Goal: Task Accomplishment & Management: Use online tool/utility

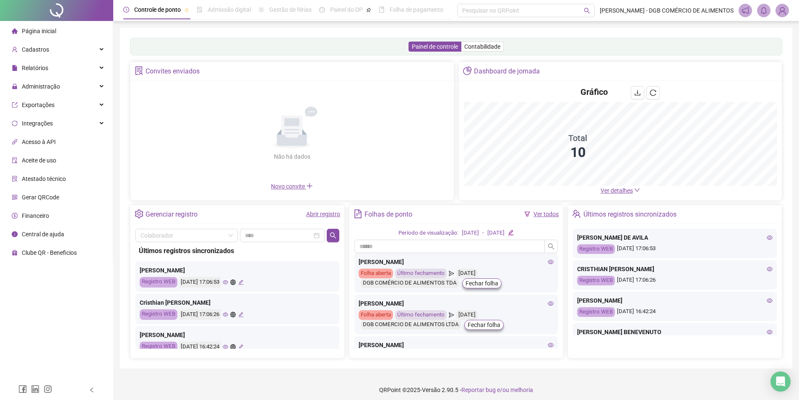
click at [782, 10] on img at bounding box center [782, 10] width 13 height 13
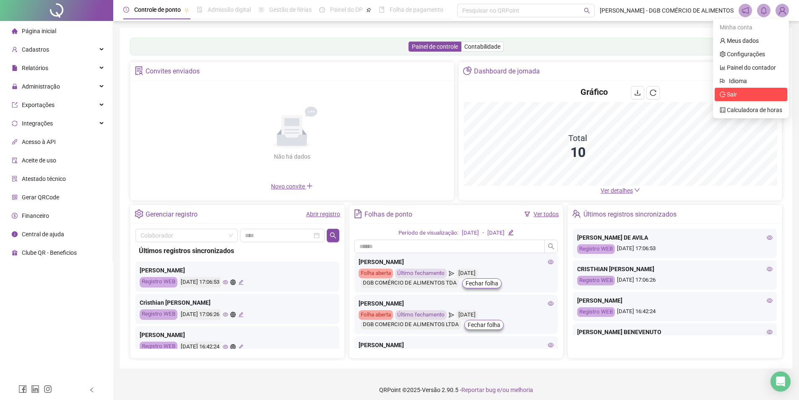
click at [738, 97] on span "Sair" at bounding box center [751, 94] width 62 height 9
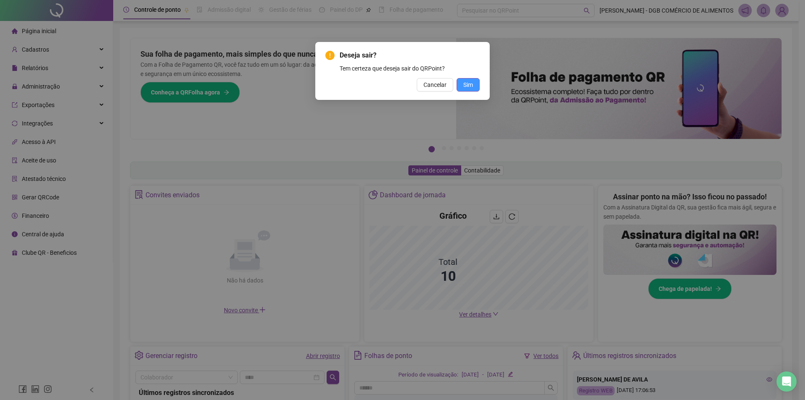
click at [472, 81] on span "Sim" at bounding box center [468, 84] width 10 height 9
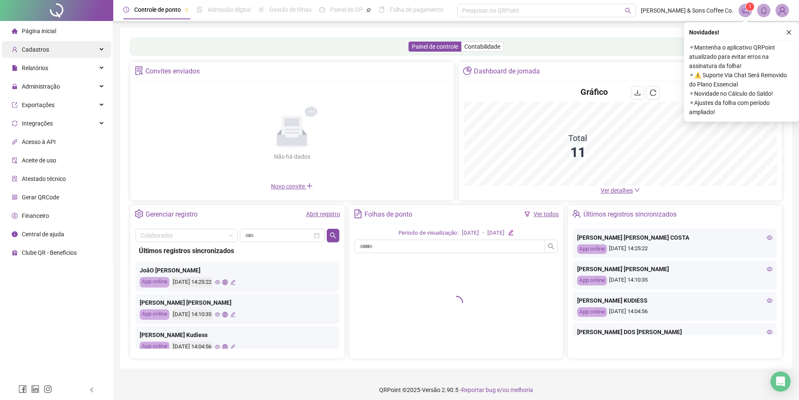
click at [84, 51] on div "Cadastros" at bounding box center [56, 49] width 109 height 17
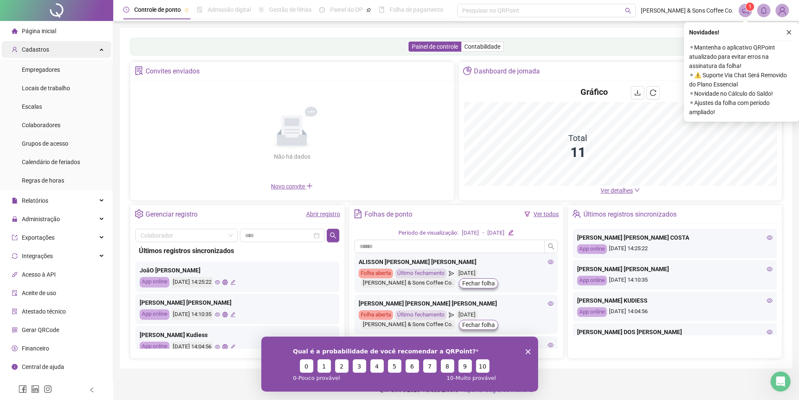
click at [84, 50] on div "Cadastros" at bounding box center [56, 49] width 109 height 17
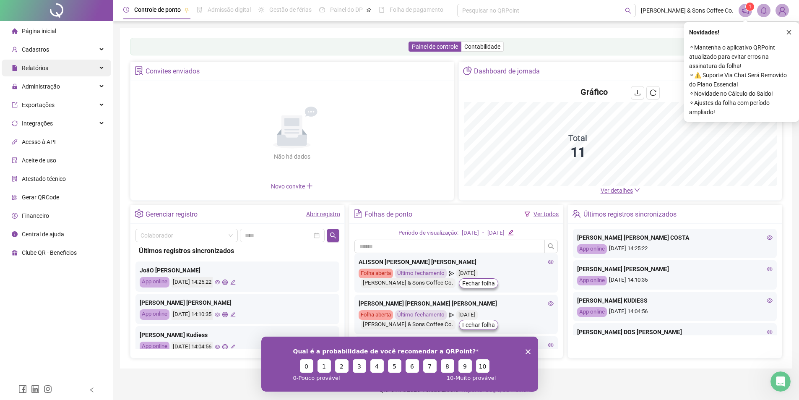
click at [99, 69] on div "Relatórios" at bounding box center [56, 68] width 109 height 17
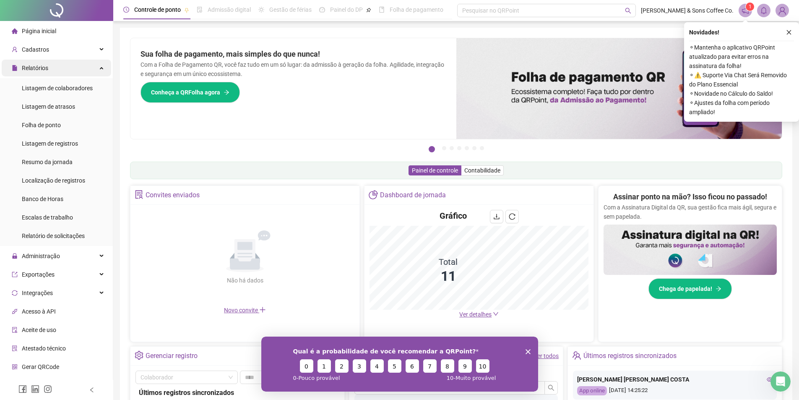
click at [99, 69] on div "Relatórios" at bounding box center [56, 68] width 109 height 17
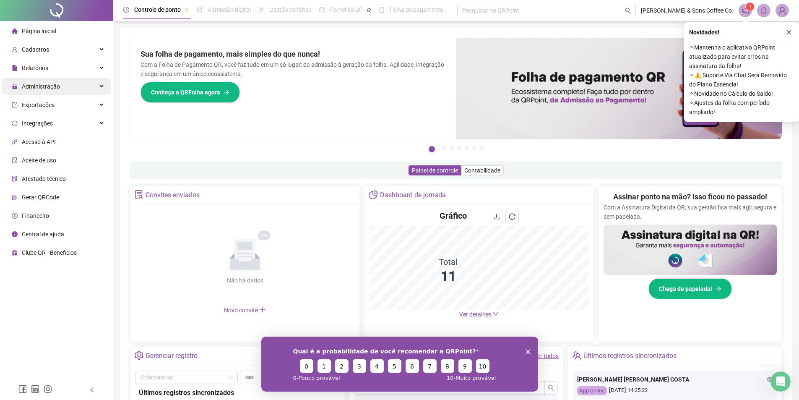
click at [99, 83] on div "Administração" at bounding box center [56, 86] width 109 height 17
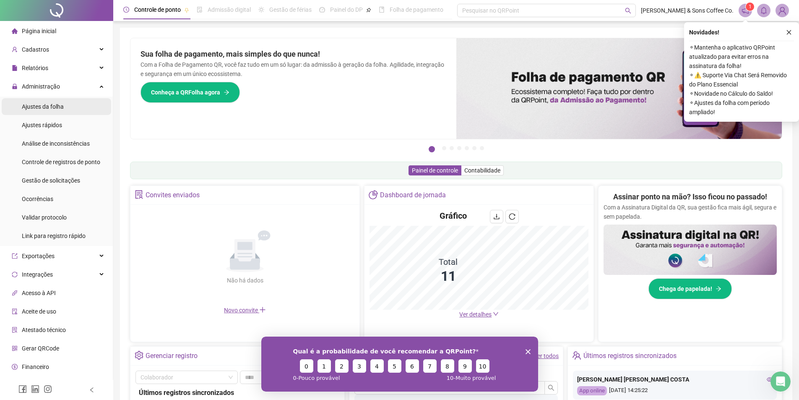
click at [49, 103] on span "Ajustes da folha" at bounding box center [43, 106] width 42 height 7
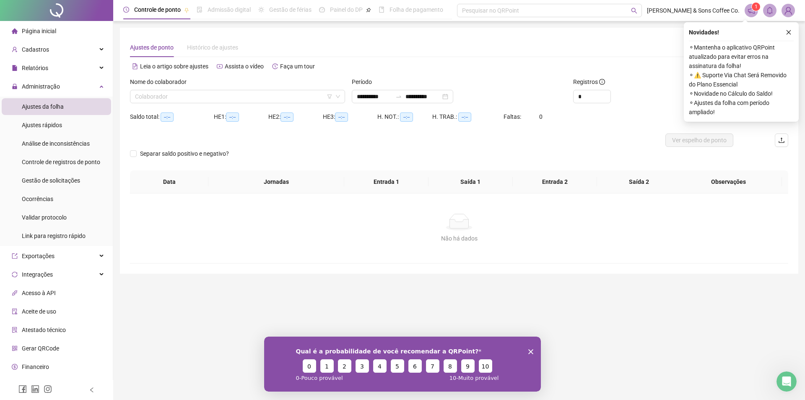
type input "**********"
click at [302, 93] on input "search" at bounding box center [234, 96] width 198 height 13
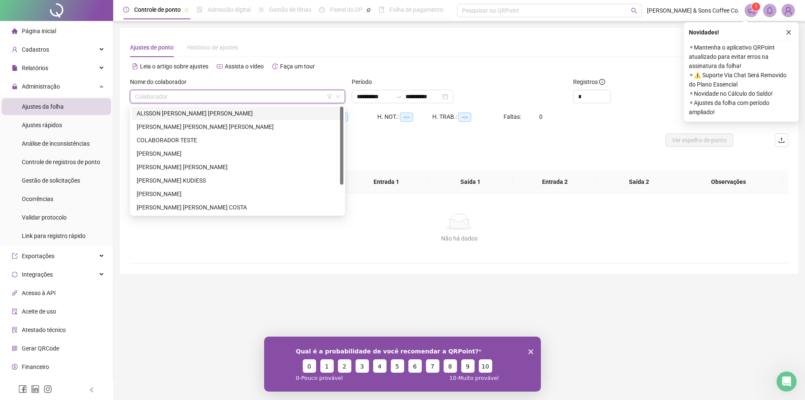
click at [185, 114] on div "ALISSON JUAN CHAGAS ALVES" at bounding box center [238, 113] width 202 height 9
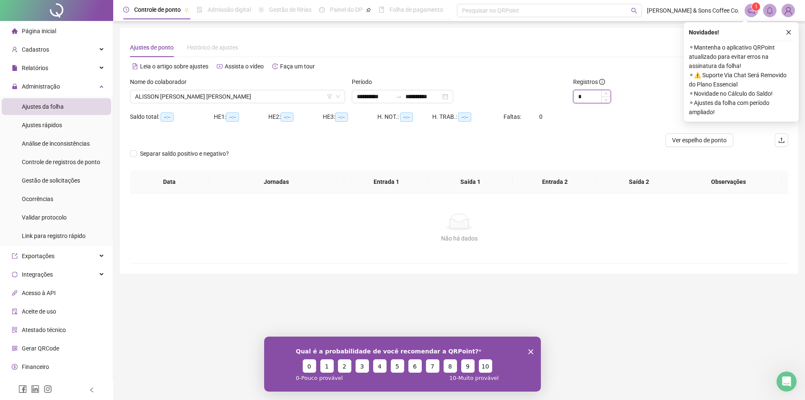
click at [590, 91] on input "*" at bounding box center [592, 96] width 37 height 13
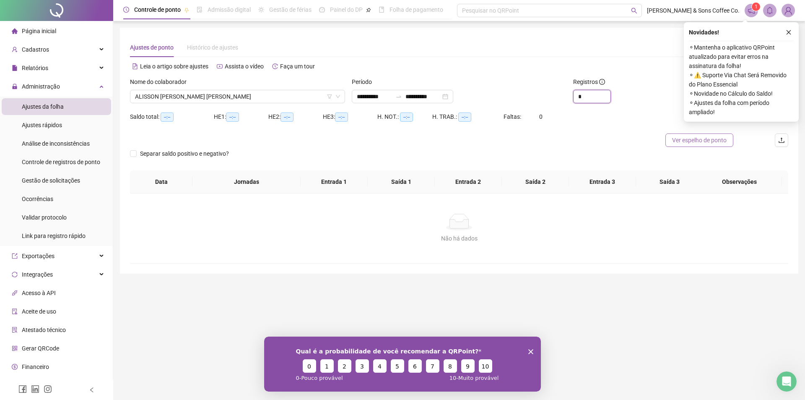
type input "*"
click at [699, 138] on span "Ver espelho de ponto" at bounding box center [699, 139] width 55 height 9
click at [389, 93] on input "**********" at bounding box center [374, 96] width 35 height 9
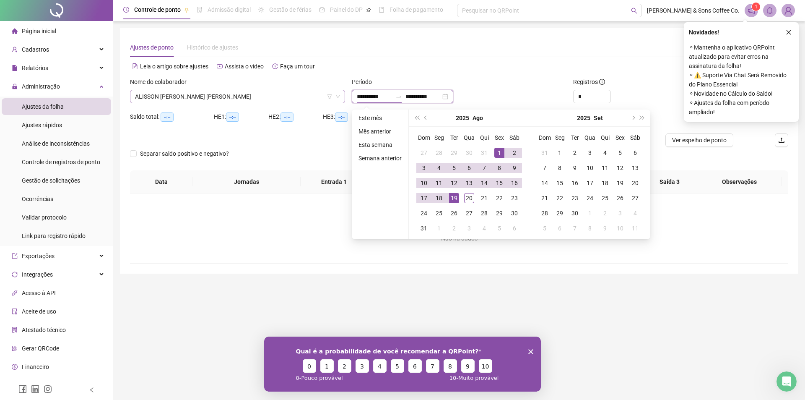
drag, startPoint x: 389, startPoint y: 93, endPoint x: 317, endPoint y: 90, distance: 71.8
click at [317, 90] on div "**********" at bounding box center [459, 93] width 665 height 33
click at [426, 120] on button "prev-year" at bounding box center [425, 117] width 9 height 17
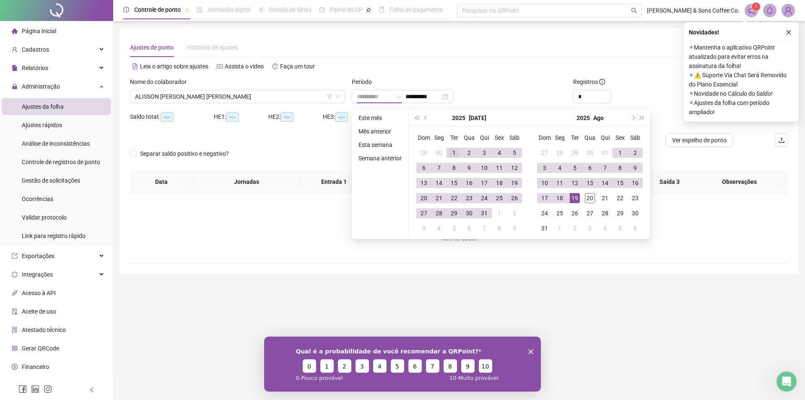
type input "**********"
click at [450, 150] on div "1" at bounding box center [454, 153] width 10 height 10
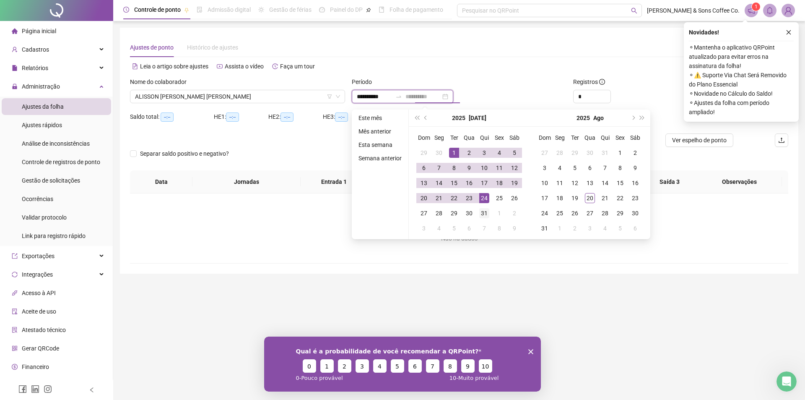
type input "**********"
click at [483, 211] on div "31" at bounding box center [484, 213] width 10 height 10
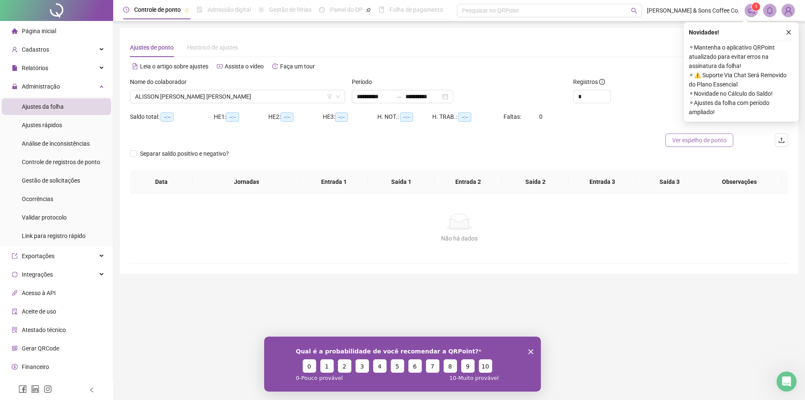
click at [706, 144] on span "Ver espelho de ponto" at bounding box center [699, 139] width 55 height 9
click at [251, 94] on span "ALISSON JUAN CHAGAS ALVES" at bounding box center [237, 96] width 205 height 13
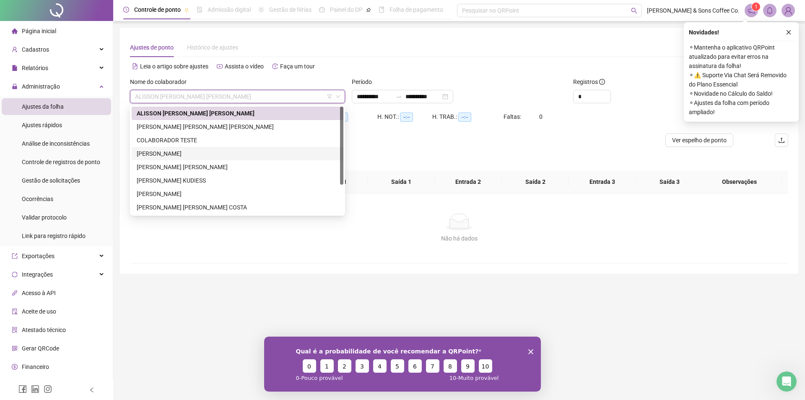
scroll to position [40, 0]
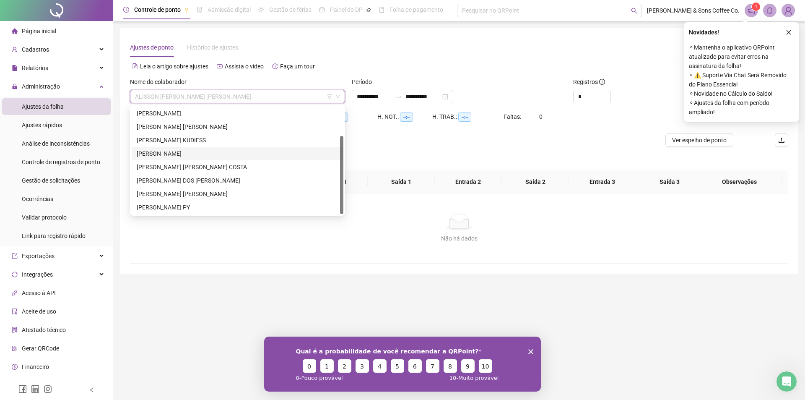
click at [153, 149] on div "IGOR SILVEIRA" at bounding box center [238, 153] width 202 height 9
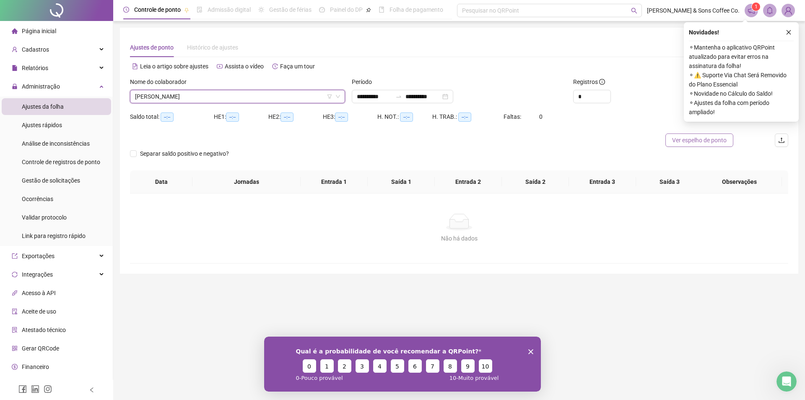
click at [703, 141] on span "Ver espelho de ponto" at bounding box center [699, 139] width 55 height 9
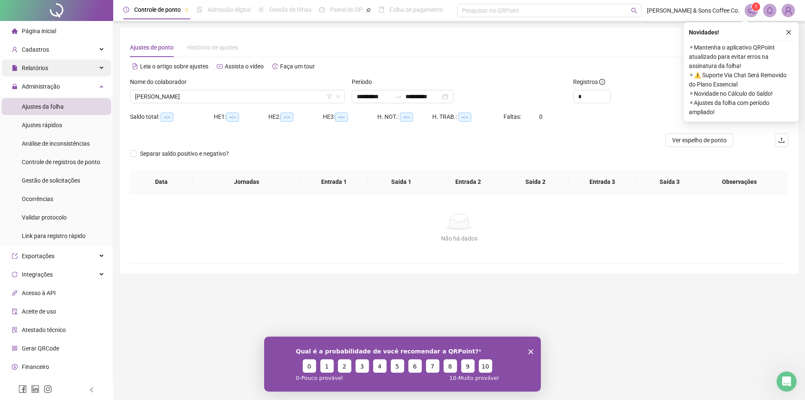
click at [81, 69] on div "Relatórios" at bounding box center [56, 68] width 109 height 17
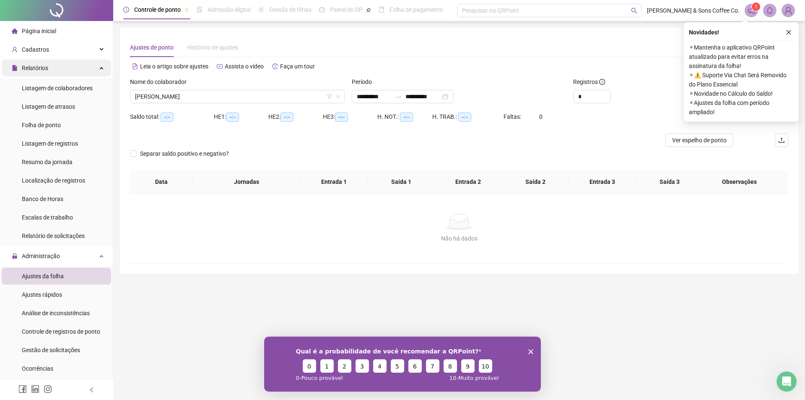
click at [74, 69] on div "Relatórios" at bounding box center [56, 68] width 109 height 17
